Goal: Check status

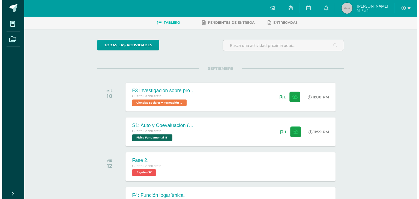
scroll to position [26, 0]
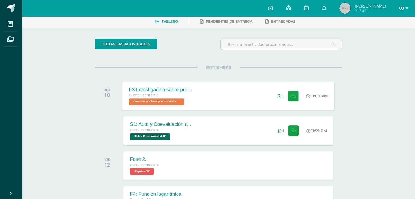
click at [167, 99] on span "Ciencias Sociales y Formación Ciudadana 'B'" at bounding box center [156, 101] width 55 height 7
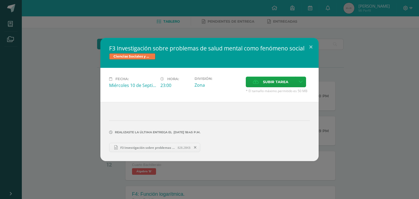
click at [91, 96] on div "F3 Investigación sobre problemas de salud mental como fenómeno social Ciencias …" at bounding box center [209, 99] width 414 height 123
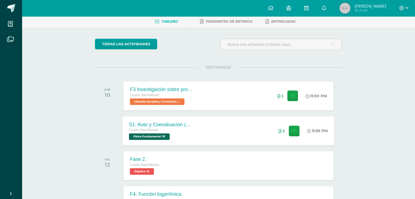
click at [159, 134] on span "Física Fundamental 'B'" at bounding box center [149, 136] width 41 height 7
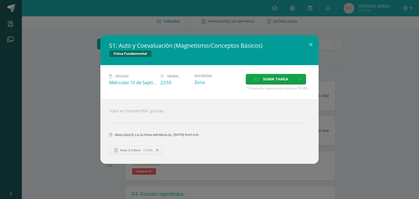
click at [55, 112] on div "S1: Auto y Coevaluación (Magnetismo/Conceptos Básicos) Física Fundamental Fecha…" at bounding box center [209, 99] width 414 height 128
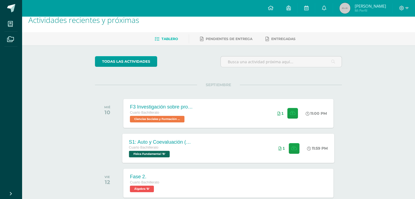
scroll to position [0, 0]
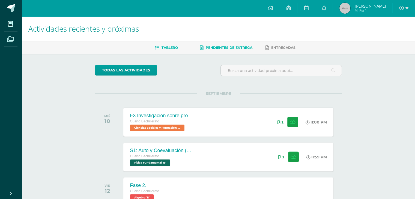
click at [235, 45] on link "Pendientes de entrega" at bounding box center [226, 47] width 52 height 9
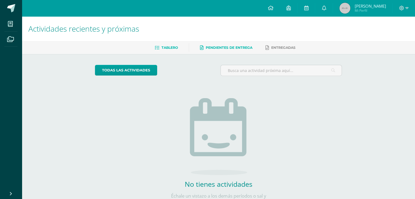
click at [169, 45] on link "Tablero" at bounding box center [166, 47] width 23 height 9
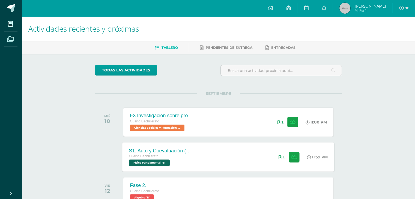
click at [211, 162] on div "S1: Auto y Coevaluación (Magnetismo/Conceptos Básicos) Cuarto Bachillerato Físi…" at bounding box center [228, 156] width 212 height 29
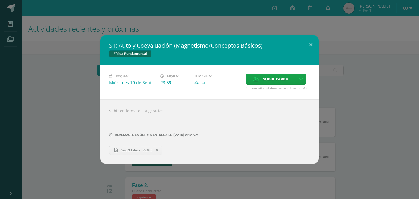
click at [80, 101] on div "S1: Auto y Coevaluación (Magnetismo/Conceptos Básicos) Física Fundamental Fecha…" at bounding box center [209, 99] width 414 height 128
